Goal: Complete application form

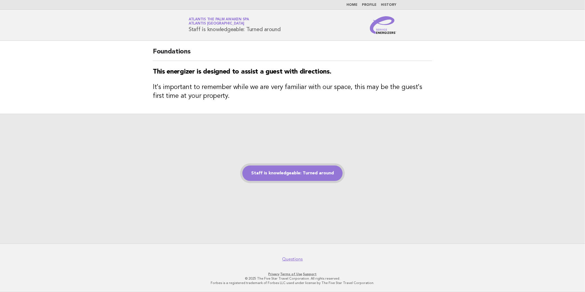
click at [296, 170] on link "Staff is knowledgeable: Turned around" at bounding box center [293, 173] width 100 height 15
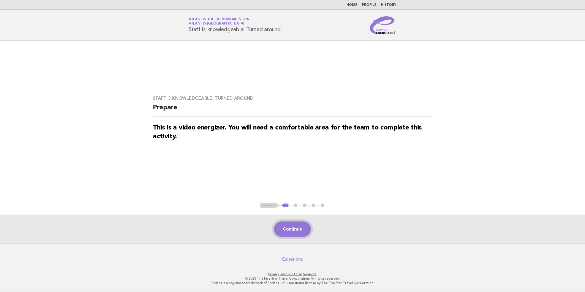
click at [290, 232] on button "Continue" at bounding box center [292, 229] width 37 height 15
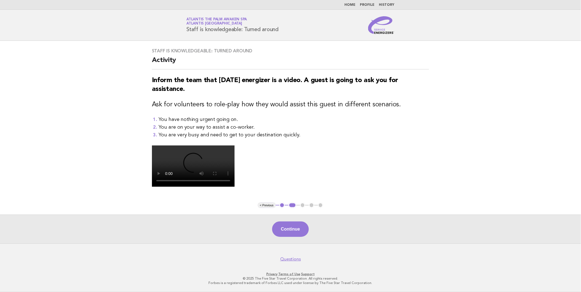
scroll to position [31, 0]
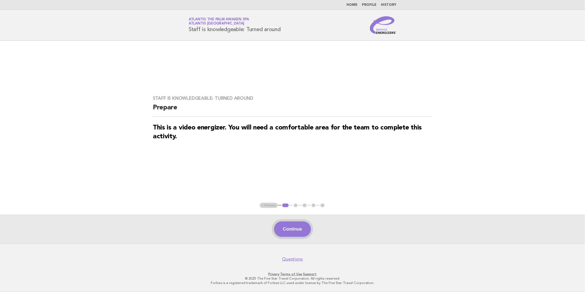
click at [291, 230] on button "Continue" at bounding box center [292, 229] width 37 height 15
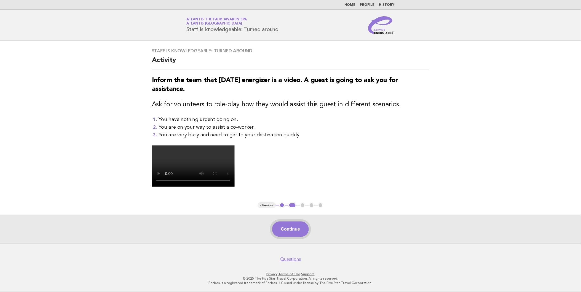
click at [294, 237] on button "Continue" at bounding box center [290, 229] width 37 height 15
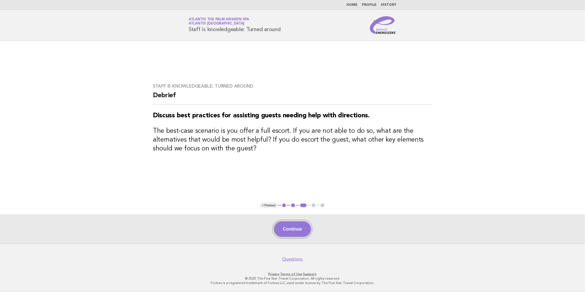
click at [282, 228] on button "Continue" at bounding box center [292, 229] width 37 height 15
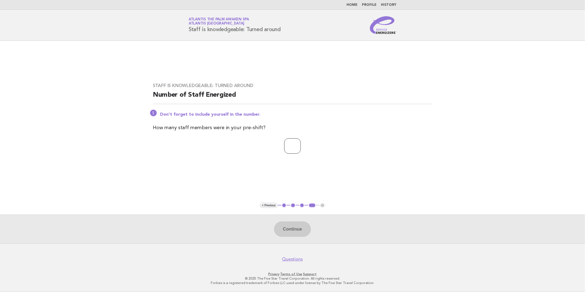
click at [295, 145] on input "number" at bounding box center [292, 145] width 17 height 15
type input "**"
click at [300, 235] on button "Continue" at bounding box center [292, 229] width 37 height 15
